Goal: Complete application form

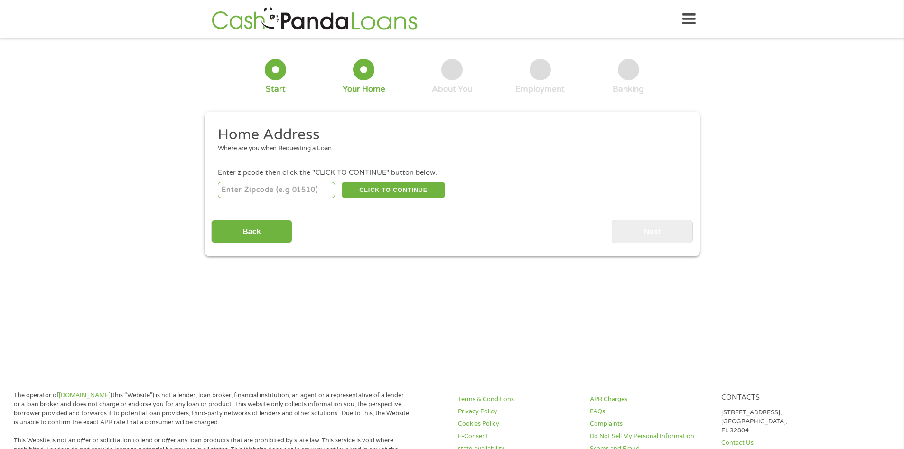
click at [293, 186] on input "number" at bounding box center [276, 190] width 117 height 16
type input "77406"
select select "[US_STATE]"
click at [384, 183] on button "CLICK TO CONTINUE" at bounding box center [394, 190] width 104 height 16
type input "77406"
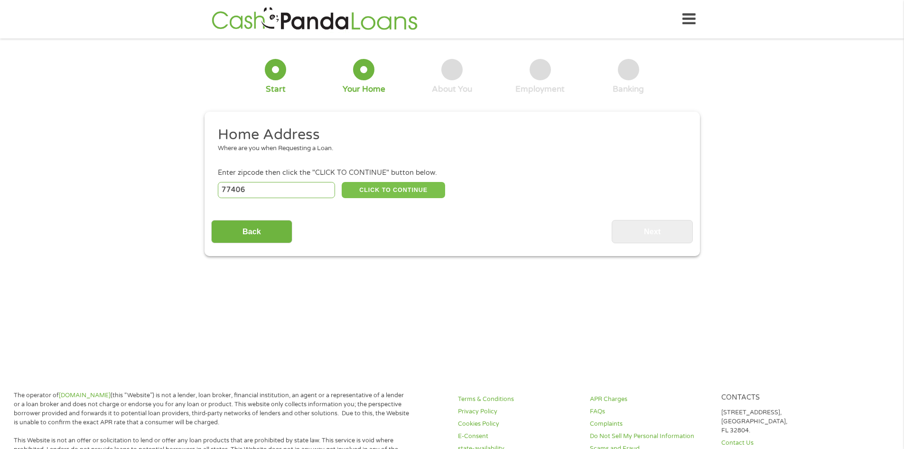
type input "[GEOGRAPHIC_DATA]"
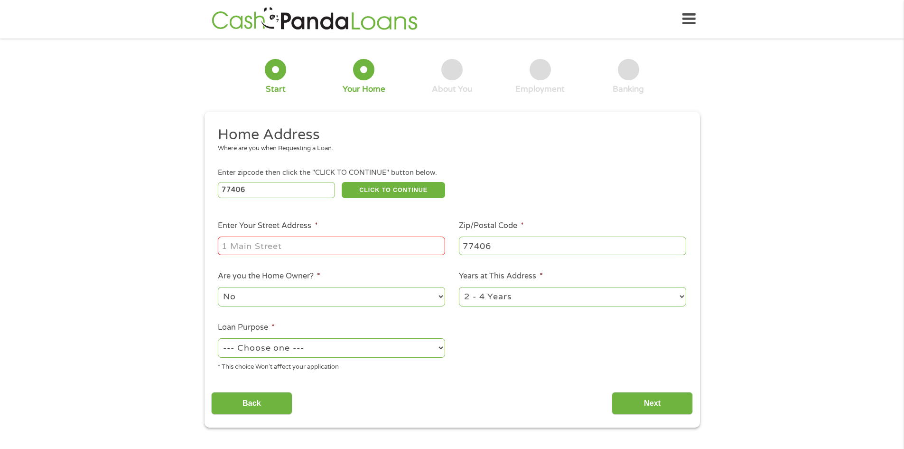
click at [339, 243] on input "Enter Your Street Address *" at bounding box center [331, 245] width 227 height 18
type input "[STREET_ADDRESS][PERSON_NAME]"
click at [441, 295] on select "No Yes" at bounding box center [331, 296] width 227 height 19
select select "yes"
click at [218, 287] on select "No Yes" at bounding box center [331, 296] width 227 height 19
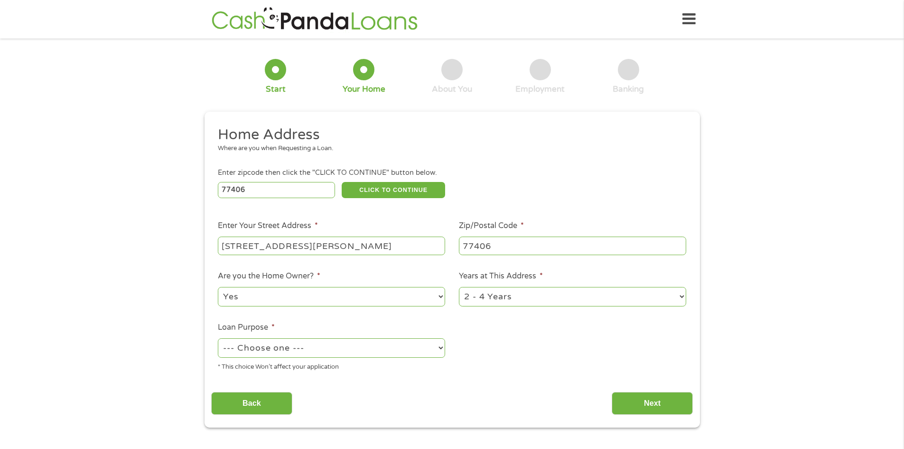
click at [683, 296] on select "1 Year or less 1 - 2 Years 2 - 4 Years Over 4 Years" at bounding box center [572, 296] width 227 height 19
select select "60months"
click at [459, 287] on select "1 Year or less 1 - 2 Years 2 - 4 Years Over 4 Years" at bounding box center [572, 296] width 227 height 19
click at [443, 348] on select "--- Choose one --- Pay Bills Debt Consolidation Home Improvement Major Purchase…" at bounding box center [331, 347] width 227 height 19
select select "medicalexpenses"
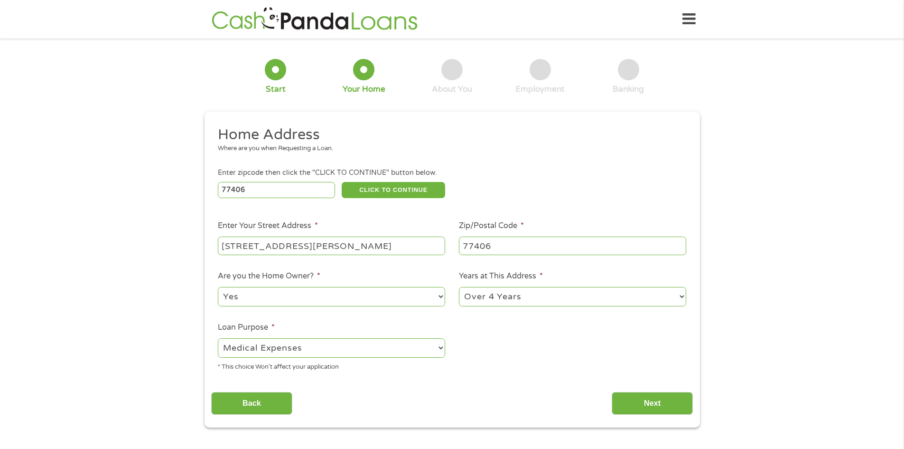
click at [218, 338] on select "--- Choose one --- Pay Bills Debt Consolidation Home Improvement Major Purchase…" at bounding box center [331, 347] width 227 height 19
click at [653, 398] on input "Next" at bounding box center [652, 403] width 81 height 23
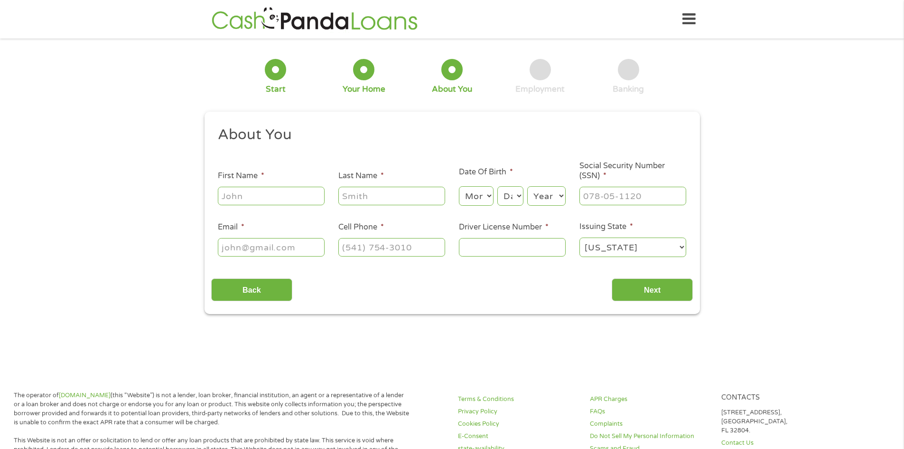
scroll to position [4, 4]
click at [251, 190] on input "First Name *" at bounding box center [271, 196] width 107 height 18
type input "[PERSON_NAME]"
type input "[EMAIL_ADDRESS][DOMAIN_NAME]"
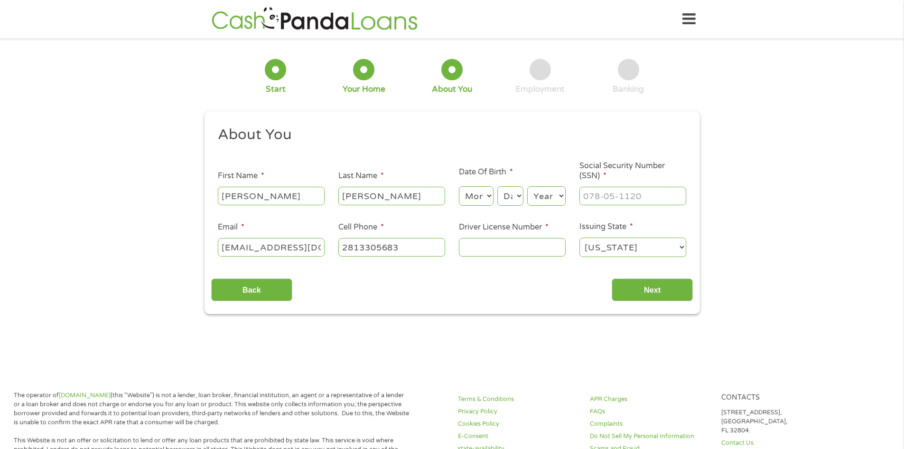
type input "[PHONE_NUMBER]"
click at [491, 194] on select "Month 1 2 3 4 5 6 7 8 9 10 11 12" at bounding box center [476, 195] width 35 height 19
select select "10"
click at [459, 186] on select "Month 1 2 3 4 5 6 7 8 9 10 11 12" at bounding box center [476, 195] width 35 height 19
click at [519, 193] on select "Day 1 2 3 4 5 6 7 8 9 10 11 12 13 14 15 16 17 18 19 20 21 22 23 24 25 26 27 28 …" at bounding box center [511, 195] width 26 height 19
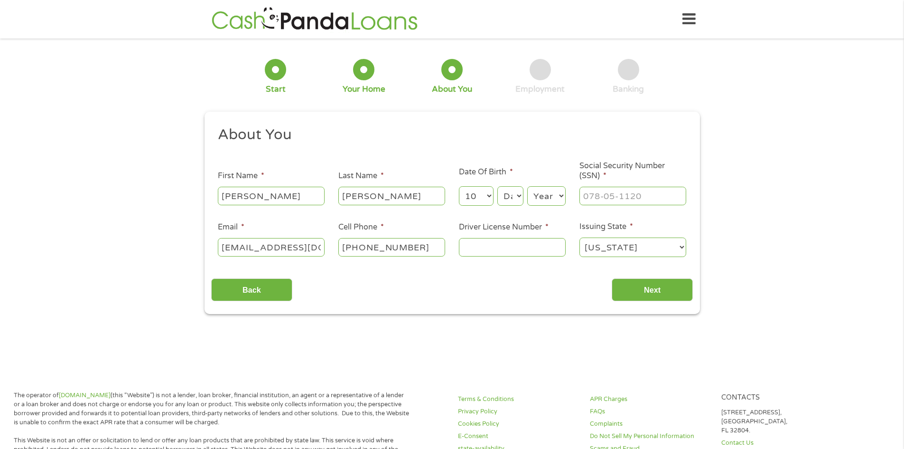
select select "17"
click at [498, 186] on select "Day 1 2 3 4 5 6 7 8 9 10 11 12 13 14 15 16 17 18 19 20 21 22 23 24 25 26 27 28 …" at bounding box center [511, 195] width 26 height 19
click at [562, 193] on select "Year [DATE] 2006 2005 2004 2003 2002 2001 2000 1999 1998 1997 1996 1995 1994 19…" at bounding box center [546, 195] width 38 height 19
select select "1954"
click at [527, 186] on select "Year [DATE] 2006 2005 2004 2003 2002 2001 2000 1999 1998 1997 1996 1995 1994 19…" at bounding box center [546, 195] width 38 height 19
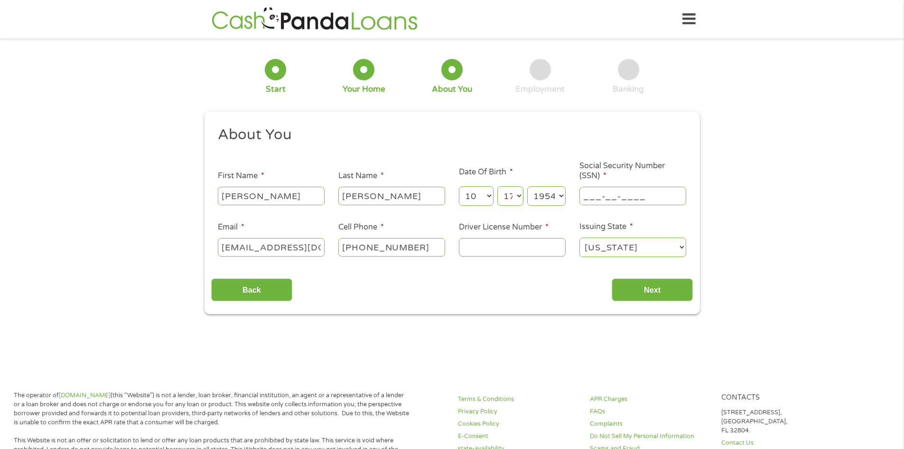
click at [657, 192] on input "___-__-____" at bounding box center [633, 196] width 107 height 18
click at [584, 192] on input "___-__-____" at bounding box center [633, 196] width 107 height 18
type input "461-96-8963"
click at [480, 244] on input "Driver License Number *" at bounding box center [512, 247] width 107 height 18
type input "07934852"
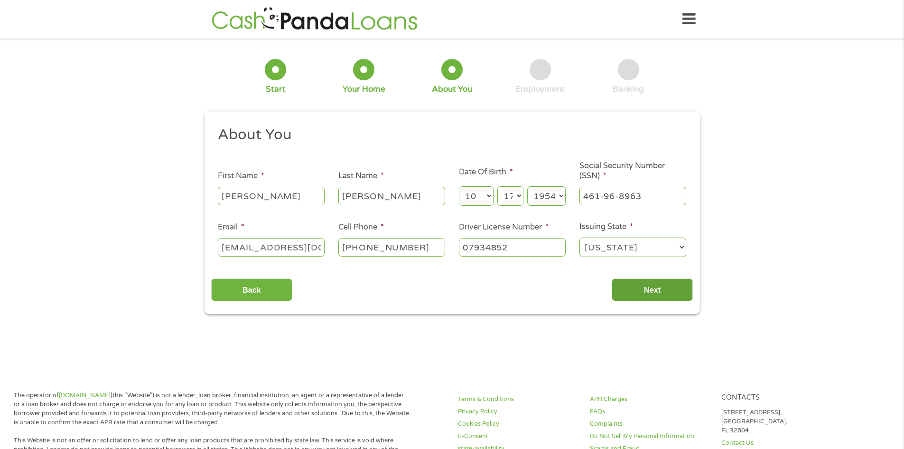
click at [651, 285] on input "Next" at bounding box center [652, 289] width 81 height 23
click at [650, 291] on input "Next" at bounding box center [652, 289] width 81 height 23
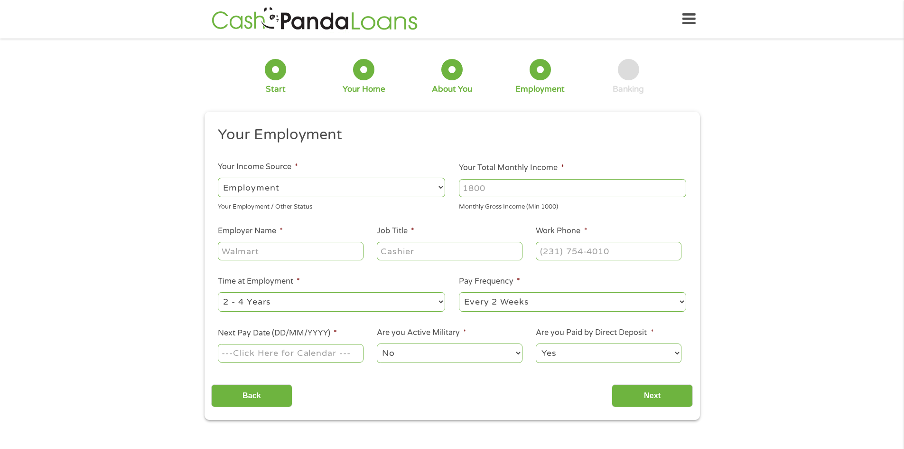
click at [441, 184] on select "--- Choose one --- Employment [DEMOGRAPHIC_DATA] Benefits" at bounding box center [331, 187] width 227 height 19
select select "benefits"
click at [218, 178] on select "--- Choose one --- Employment [DEMOGRAPHIC_DATA] Benefits" at bounding box center [331, 187] width 227 height 19
type input "Other"
type input "[PHONE_NUMBER]"
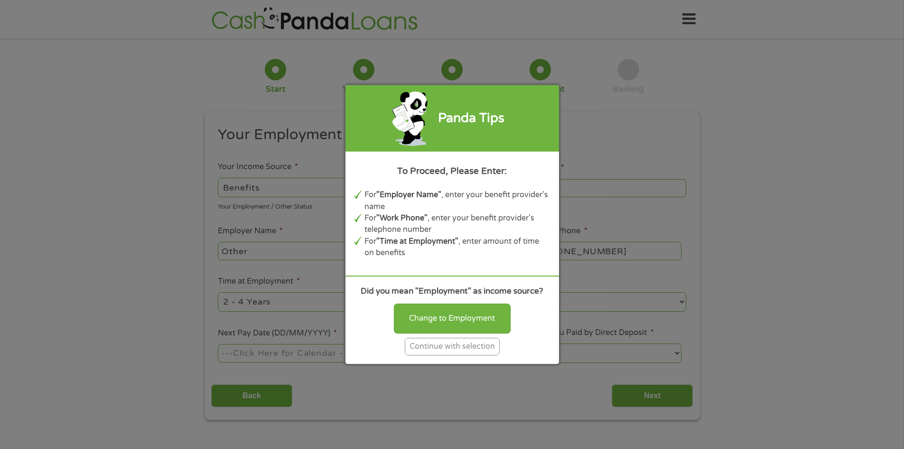
drag, startPoint x: 433, startPoint y: 341, endPoint x: 433, endPoint y: 348, distance: 6.6
click at [433, 348] on div "Continue with selection" at bounding box center [452, 347] width 95 height 18
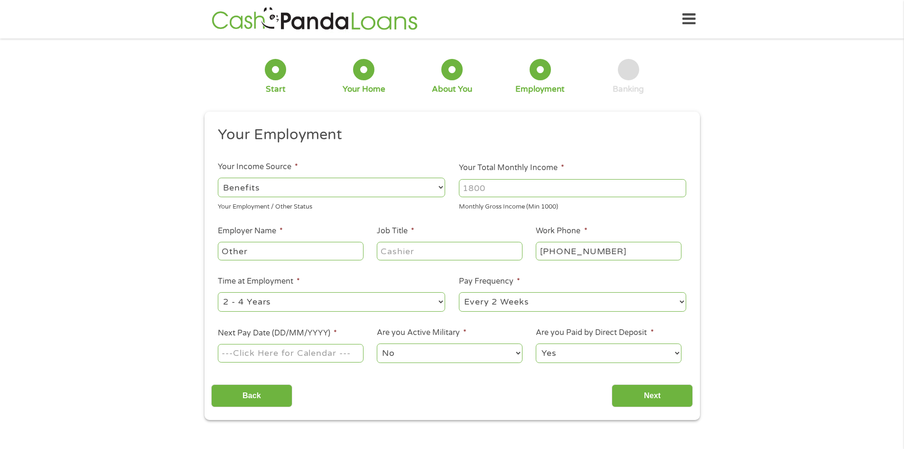
click at [527, 187] on input "Your Total Monthly Income *" at bounding box center [572, 188] width 227 height 18
type input "5698"
click at [343, 252] on input "Other" at bounding box center [290, 251] width 145 height 18
drag, startPoint x: 250, startPoint y: 248, endPoint x: 220, endPoint y: 250, distance: 29.5
click at [220, 250] on input "Other" at bounding box center [290, 251] width 145 height 18
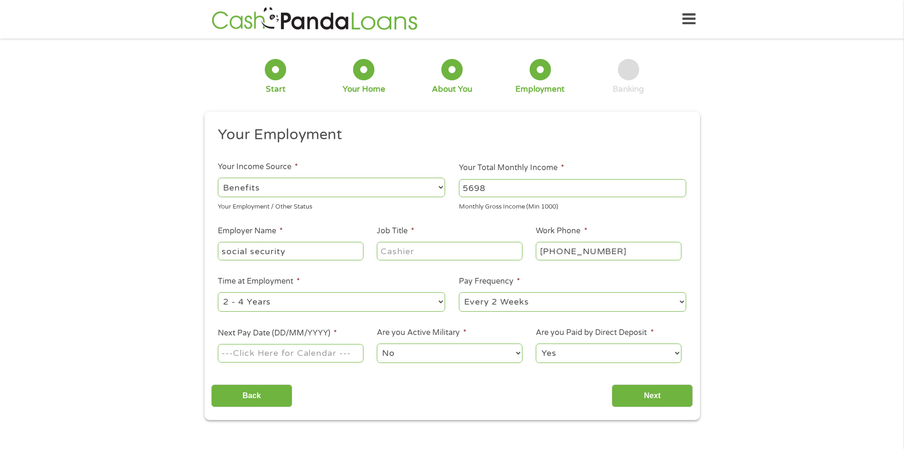
type input "social security"
click at [473, 248] on input "Job Title *" at bounding box center [449, 251] width 145 height 18
type input "none"
click at [613, 250] on input "[PHONE_NUMBER]" at bounding box center [608, 251] width 145 height 18
drag, startPoint x: 613, startPoint y: 249, endPoint x: 618, endPoint y: 254, distance: 7.4
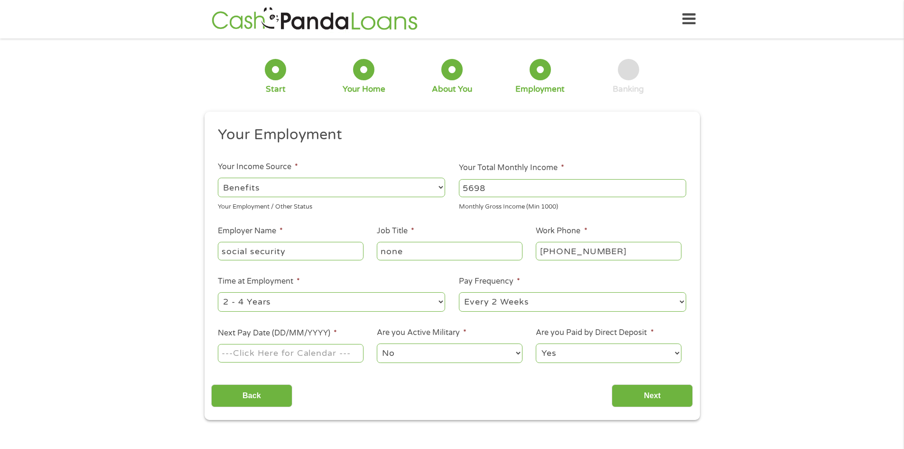
click at [618, 254] on input "[PHONE_NUMBER]" at bounding box center [608, 251] width 145 height 18
type input "[PHONE_NUMBER]"
click at [439, 301] on select "--- Choose one --- 1 Year or less 1 - 2 Years 2 - 4 Years Over 4 Years" at bounding box center [331, 301] width 227 height 19
select select "60months"
click at [218, 292] on select "--- Choose one --- 1 Year or less 1 - 2 Years 2 - 4 Years Over 4 Years" at bounding box center [331, 301] width 227 height 19
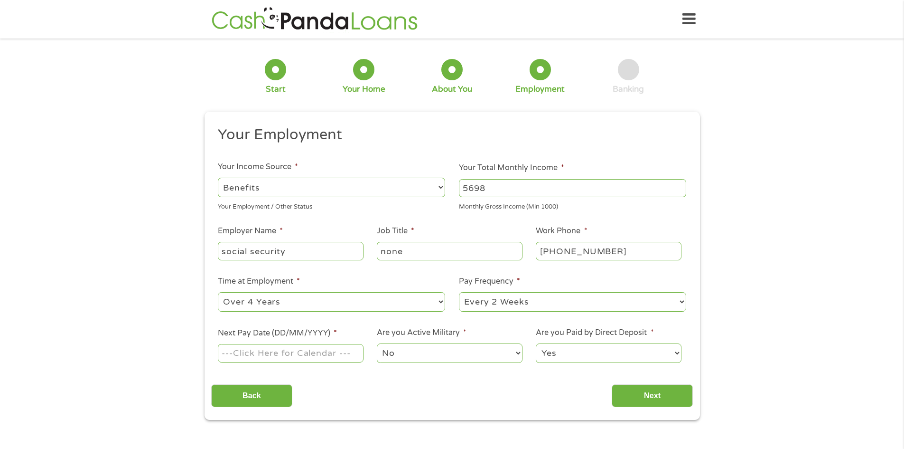
click at [681, 302] on select "--- Choose one --- Every 2 Weeks Every Week Monthly Semi-Monthly" at bounding box center [572, 301] width 227 height 19
select select "monthly"
click at [459, 292] on select "--- Choose one --- Every 2 Weeks Every Week Monthly Semi-Monthly" at bounding box center [572, 301] width 227 height 19
click at [285, 350] on input "Next Pay Date (DD/MM/YYYY) *" at bounding box center [290, 353] width 145 height 18
type input "[DATE]"
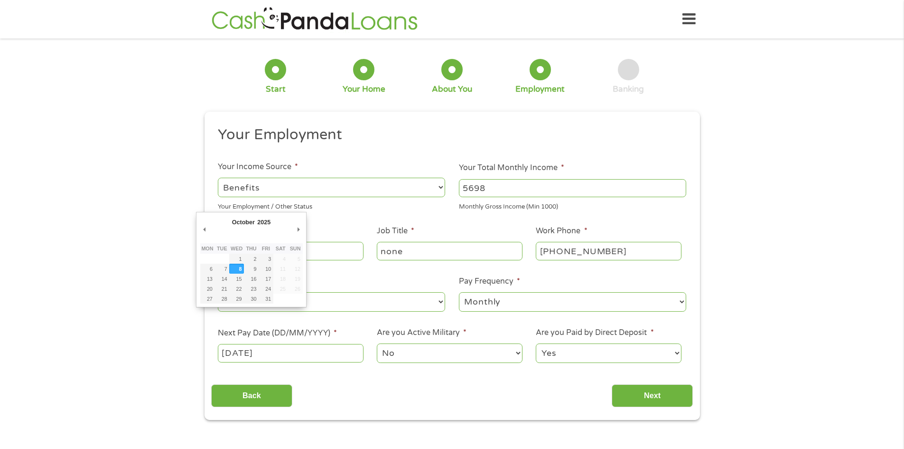
click at [283, 350] on input "[DATE]" at bounding box center [290, 353] width 145 height 18
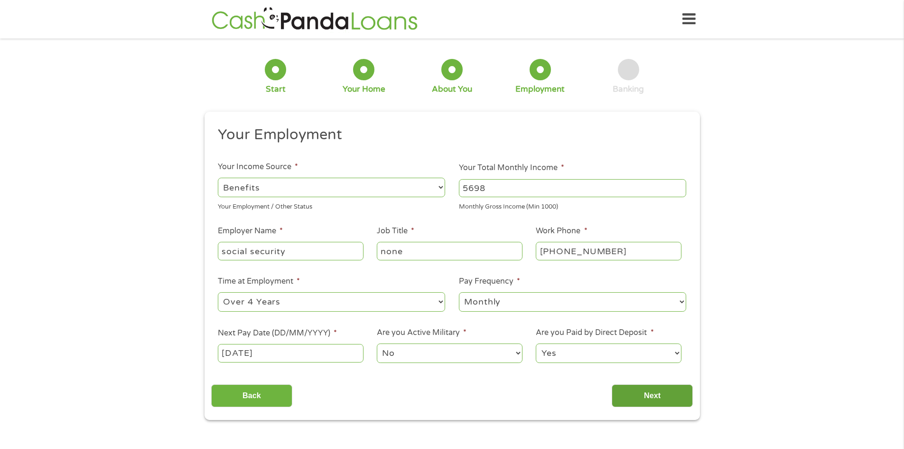
click at [640, 394] on input "Next" at bounding box center [652, 395] width 81 height 23
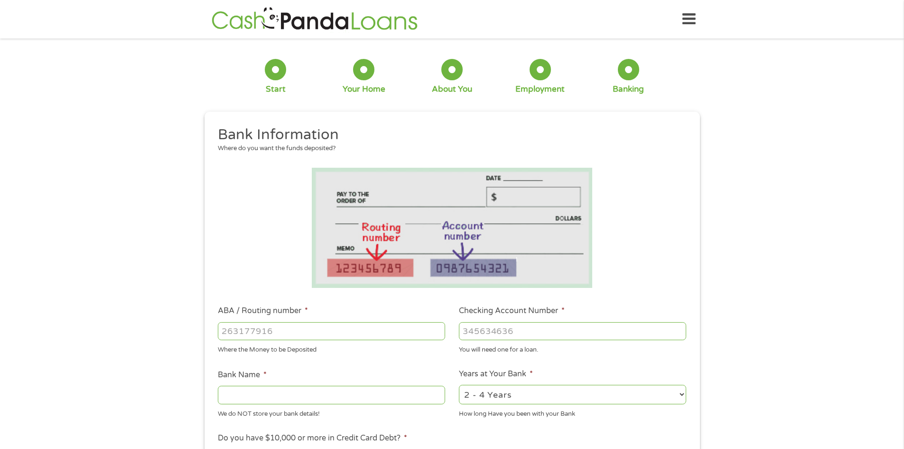
click at [292, 328] on input "ABA / Routing number *" at bounding box center [331, 331] width 227 height 18
type input "111900659"
type input "[PERSON_NAME] FARGO BANK"
type input "111900659"
click at [488, 332] on input "Checking Account Number *" at bounding box center [572, 331] width 227 height 18
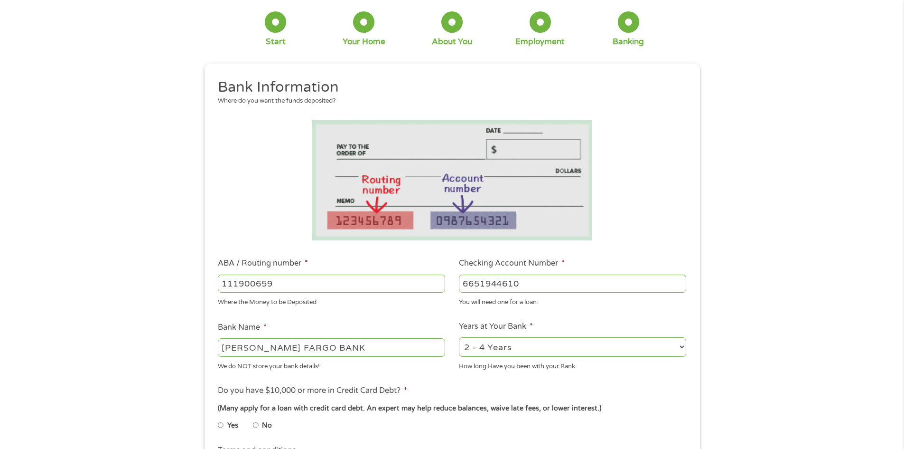
scroll to position [95, 0]
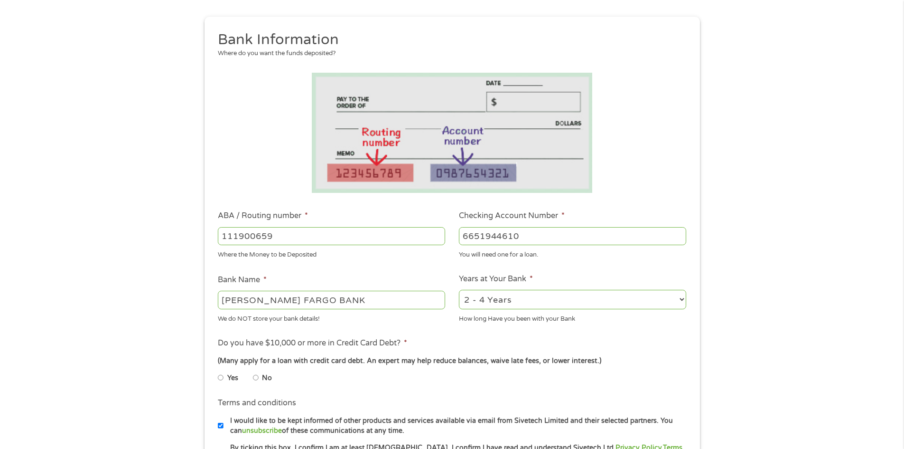
type input "6651944610"
click at [258, 378] on input "No" at bounding box center [256, 377] width 6 height 15
radio input "true"
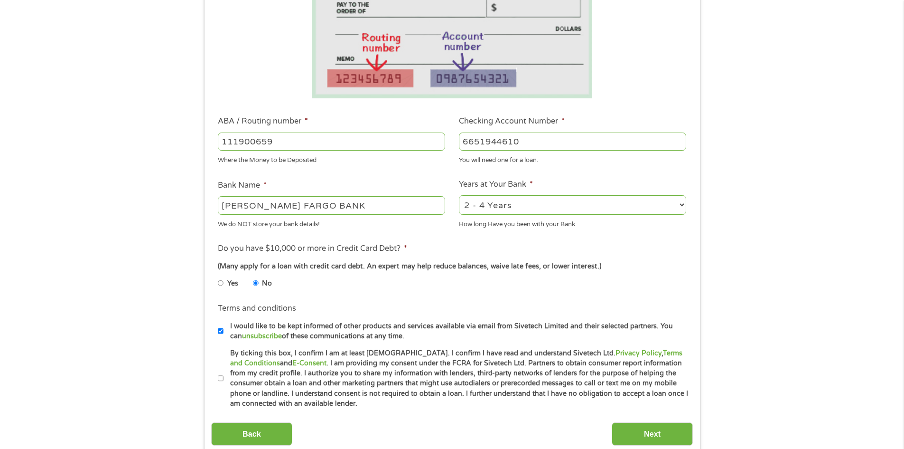
scroll to position [190, 0]
click at [218, 377] on input "By ticking this box, I confirm I am at least [DEMOGRAPHIC_DATA]. I confirm I ha…" at bounding box center [221, 377] width 6 height 15
checkbox input "true"
click at [641, 428] on input "Next" at bounding box center [652, 433] width 81 height 23
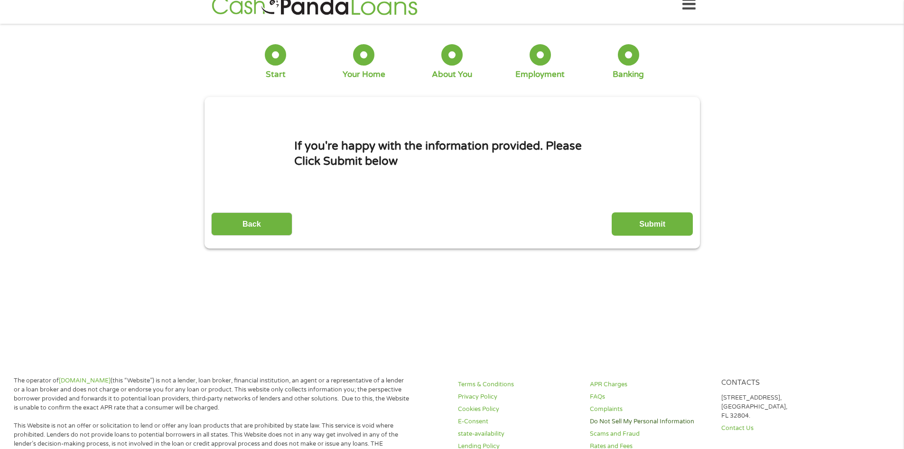
scroll to position [0, 0]
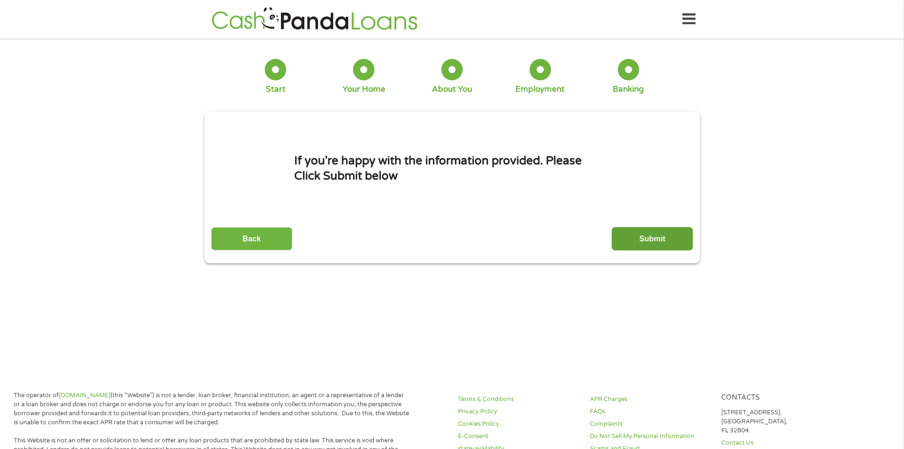
click at [641, 238] on input "Submit" at bounding box center [652, 238] width 81 height 23
